Goal: Task Accomplishment & Management: Manage account settings

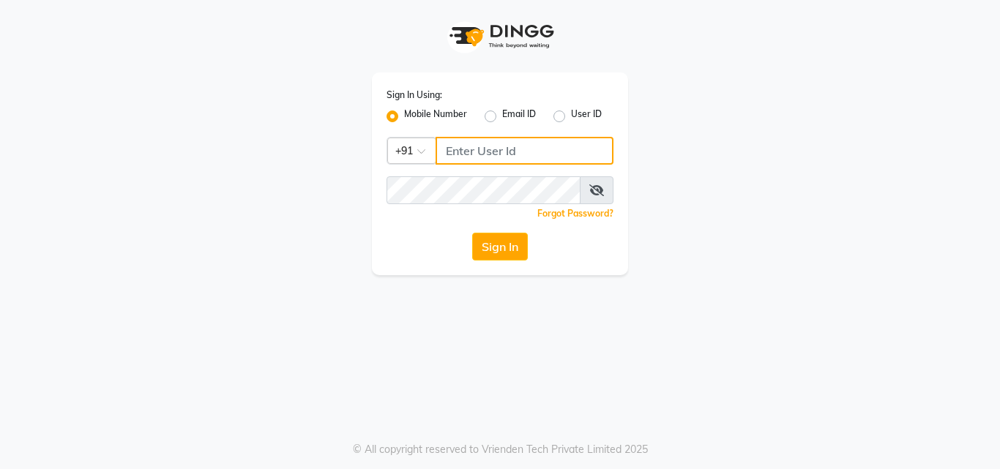
type input "9503183131"
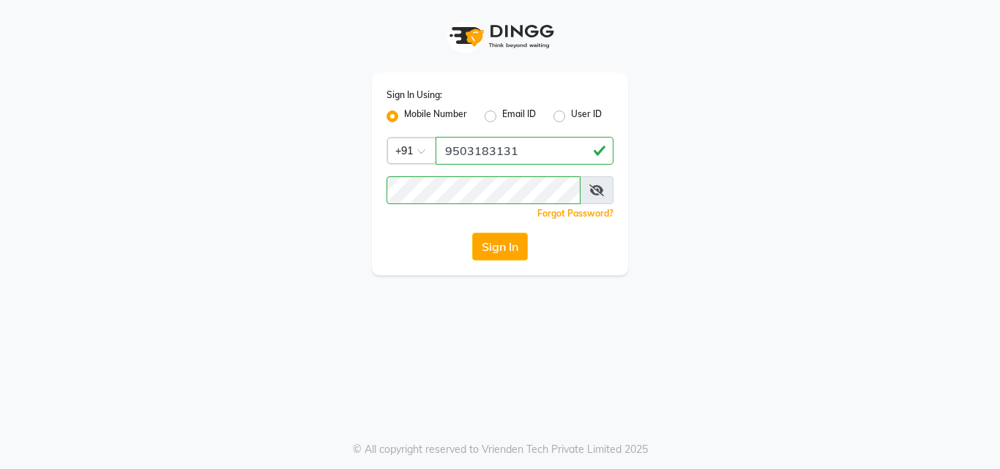
click at [252, 414] on div "Sign In Using: Mobile Number Email ID User ID Country Code × [PHONE_NUMBER] Rem…" at bounding box center [500, 234] width 1000 height 469
click at [488, 252] on button "Sign In" at bounding box center [500, 247] width 56 height 28
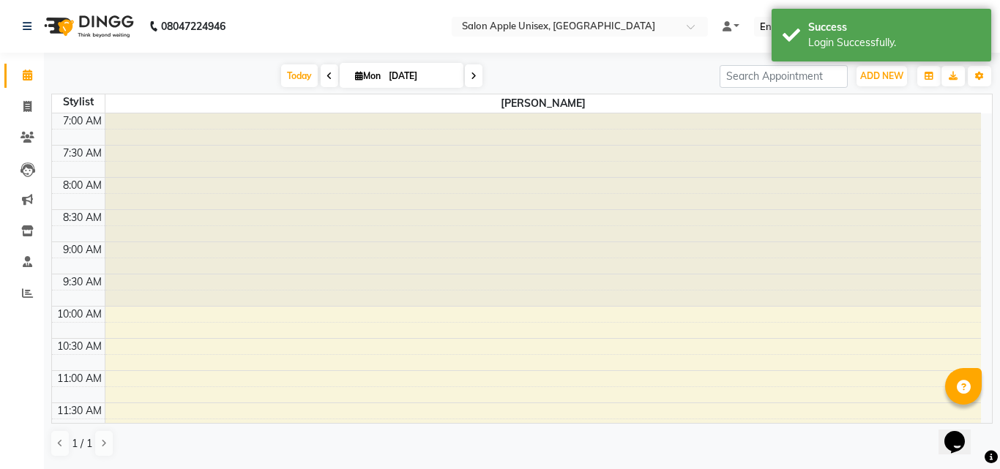
click at [289, 431] on div "1 / 1" at bounding box center [521, 444] width 941 height 28
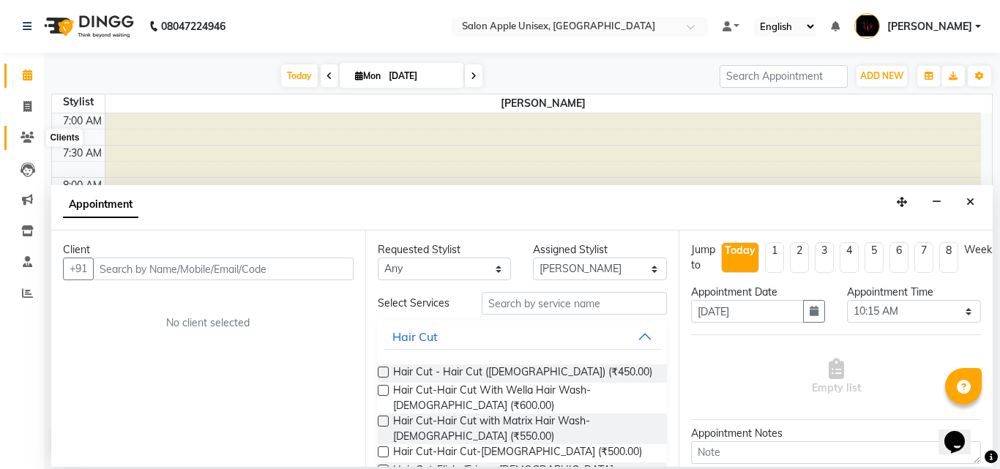
click at [20, 139] on span at bounding box center [28, 138] width 26 height 17
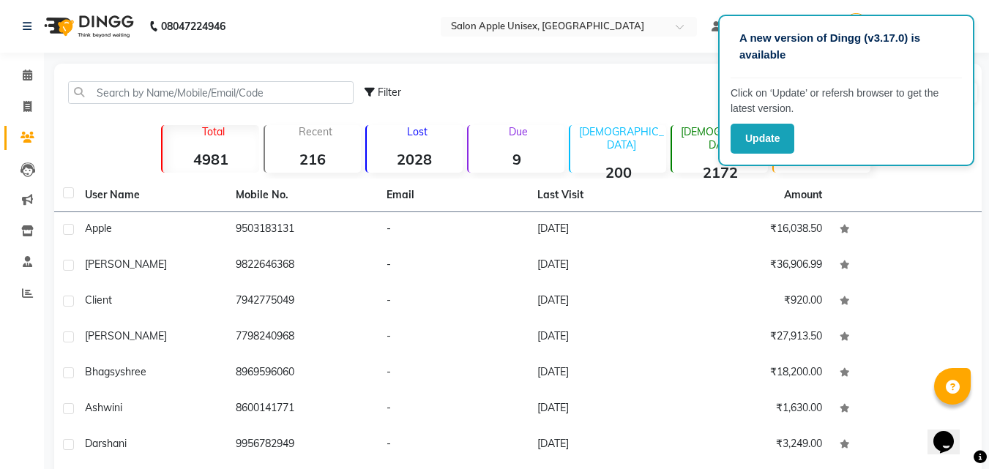
click at [536, 75] on div "Filter Import Add Client" at bounding box center [671, 93] width 614 height 46
click at [541, 84] on div "Filter Import Add Client" at bounding box center [671, 93] width 614 height 46
click at [24, 163] on icon at bounding box center [27, 169] width 15 height 15
